Goal: Task Accomplishment & Management: Manage account settings

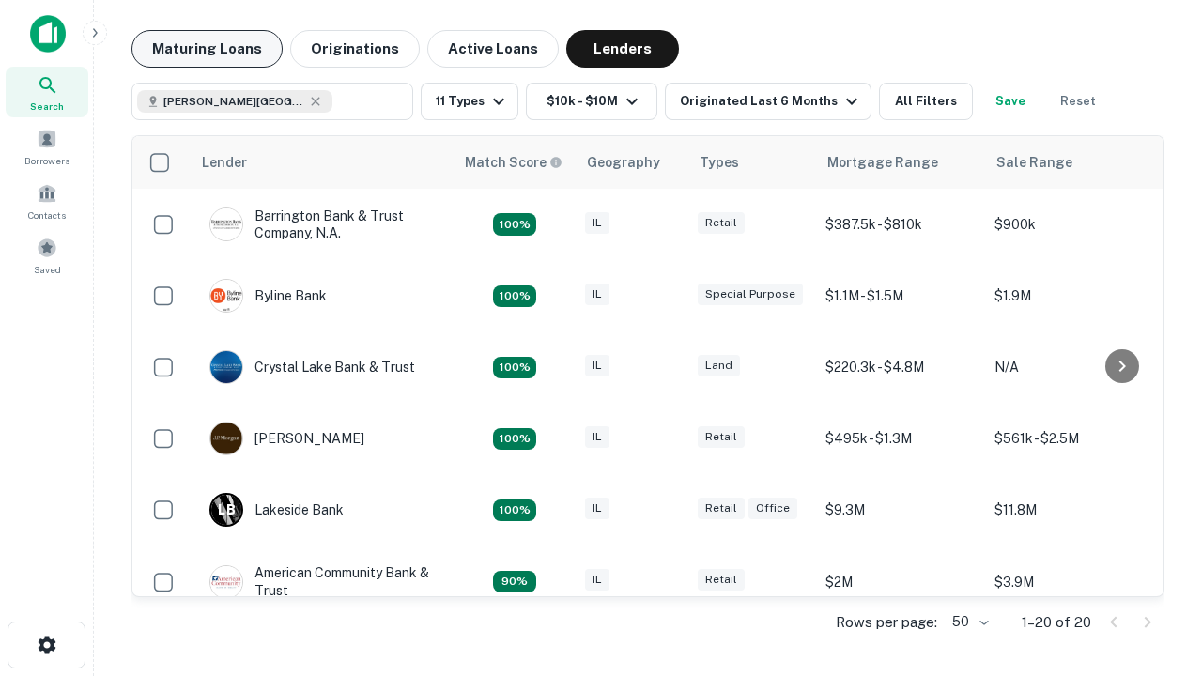
click at [207, 49] on button "Maturing Loans" at bounding box center [207, 49] width 151 height 38
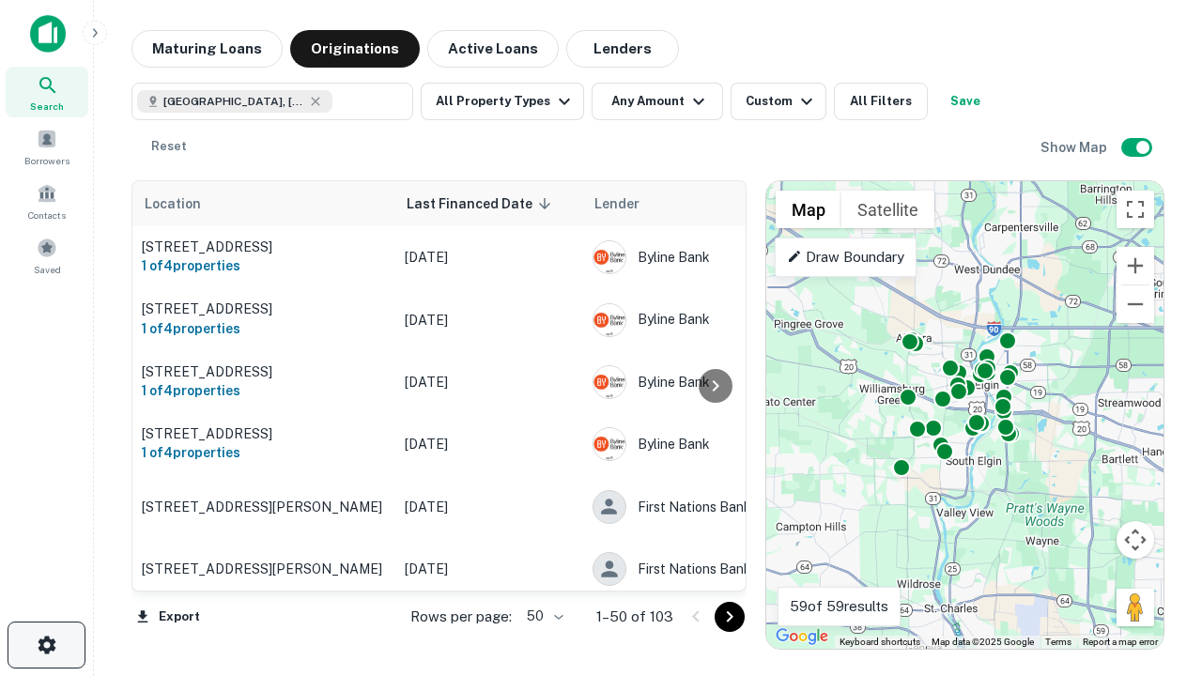
click at [46, 645] on icon "button" at bounding box center [47, 645] width 23 height 23
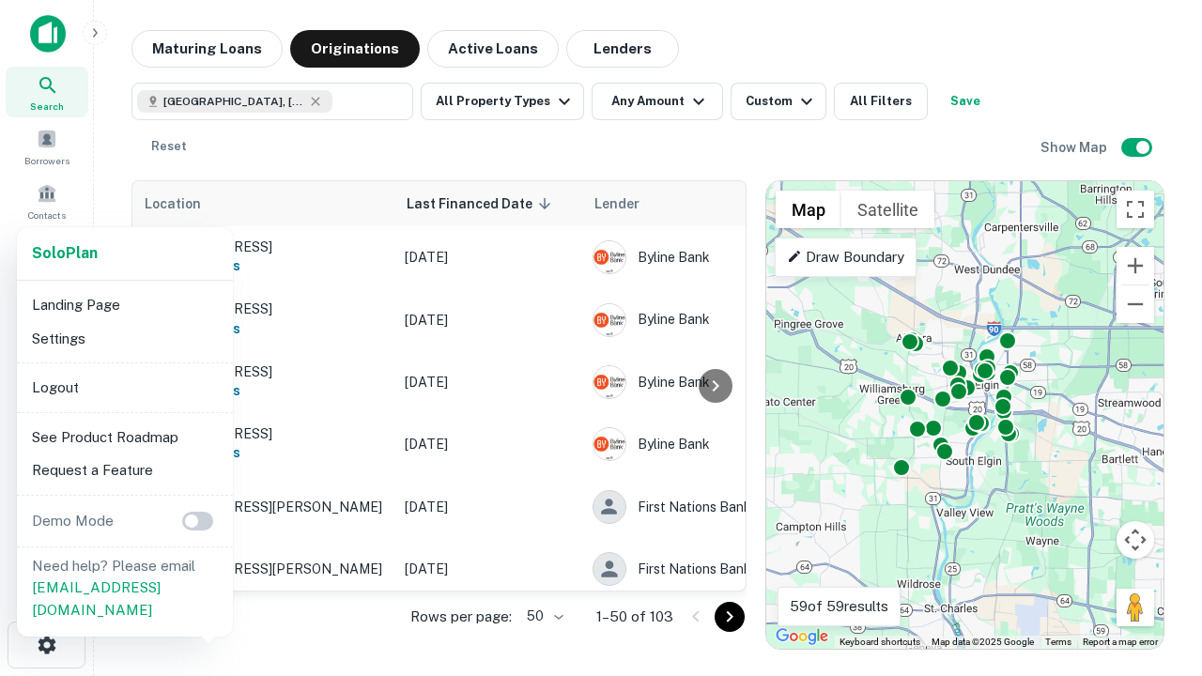
click at [124, 387] on li "Logout" at bounding box center [124, 388] width 201 height 34
